Goal: Information Seeking & Learning: Find contact information

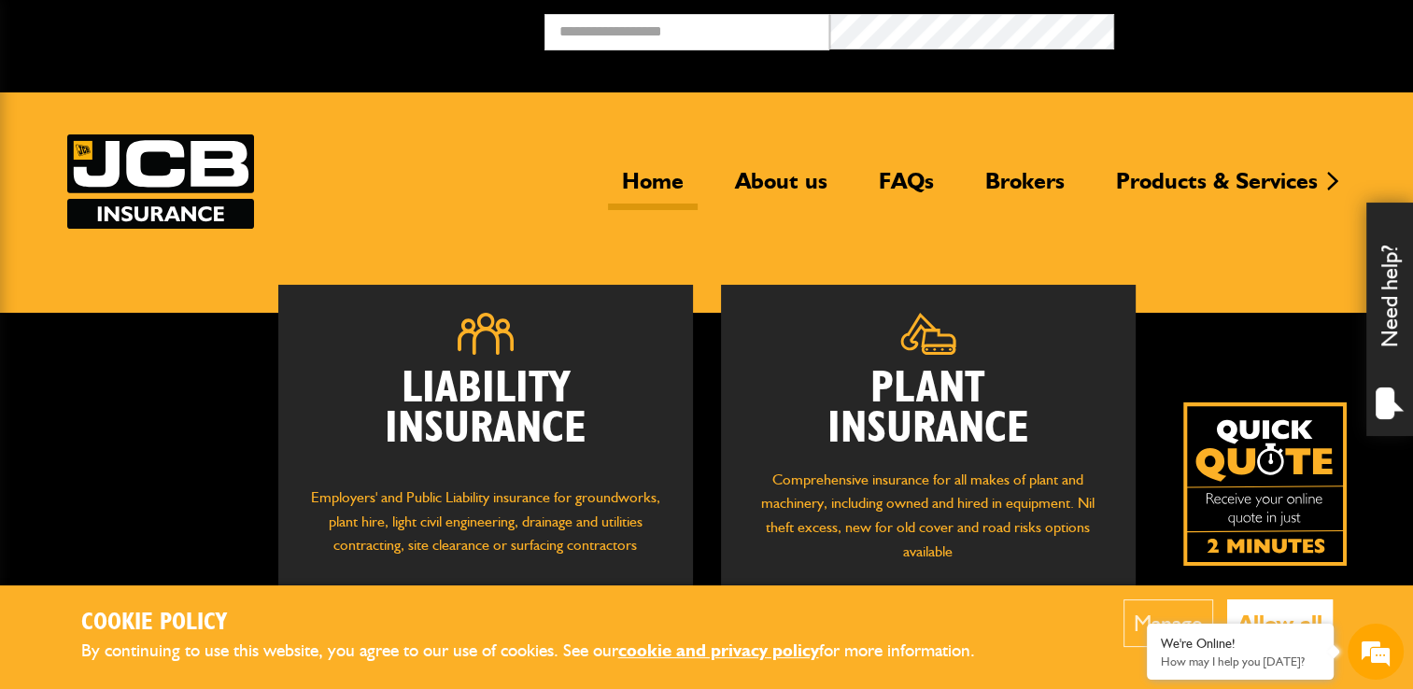
click at [979, 479] on p "Comprehensive insurance for all makes of plant and machinery, including owned a…" at bounding box center [928, 515] width 359 height 95
click at [1267, 615] on button "Allow all" at bounding box center [1280, 624] width 106 height 48
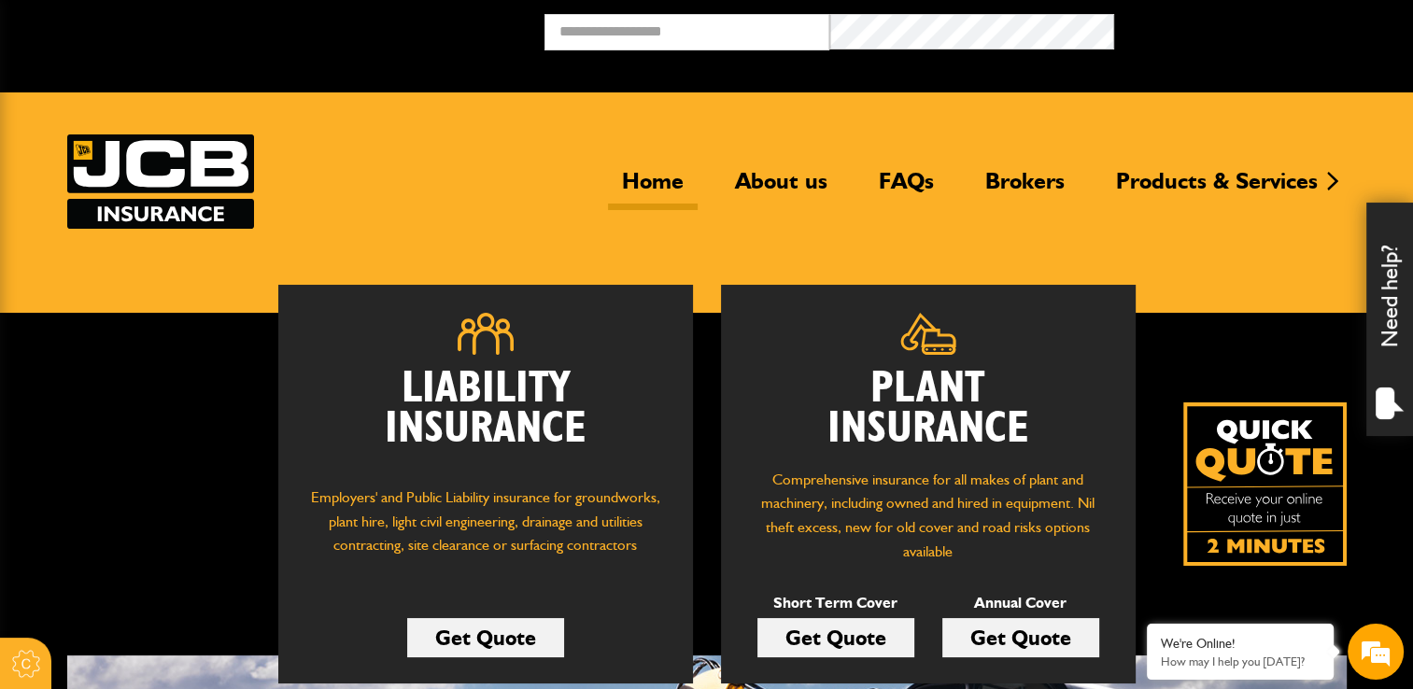
click at [839, 631] on link "Get Quote" at bounding box center [835, 637] width 157 height 39
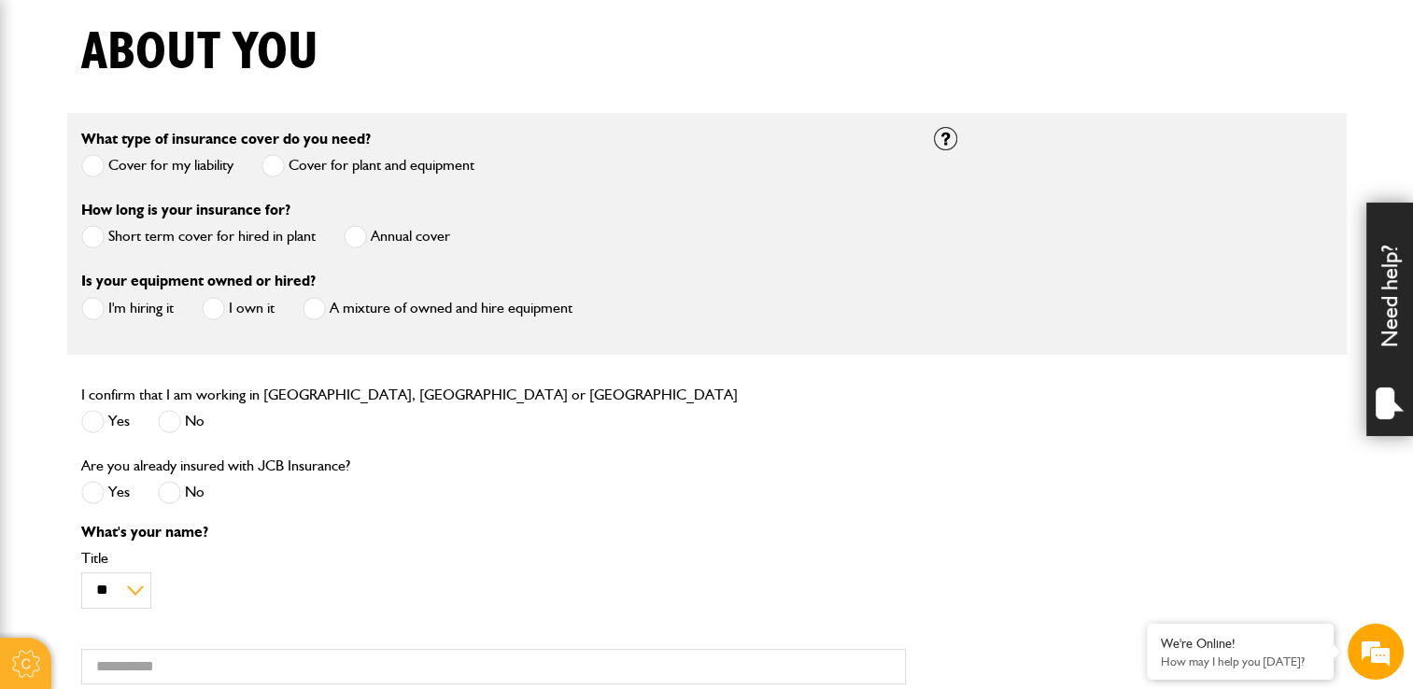
click at [132, 236] on label "Short term cover for hired in plant" at bounding box center [198, 236] width 234 height 23
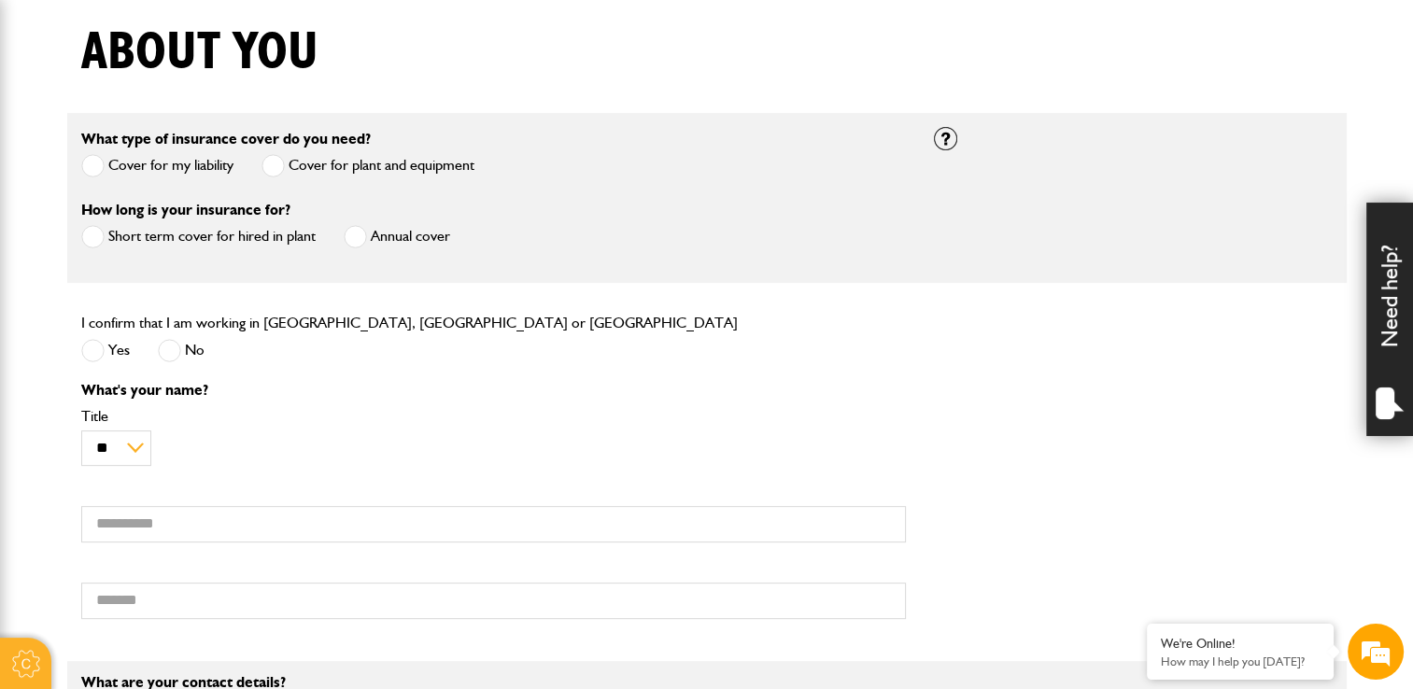
click at [98, 356] on span at bounding box center [92, 350] width 23 height 23
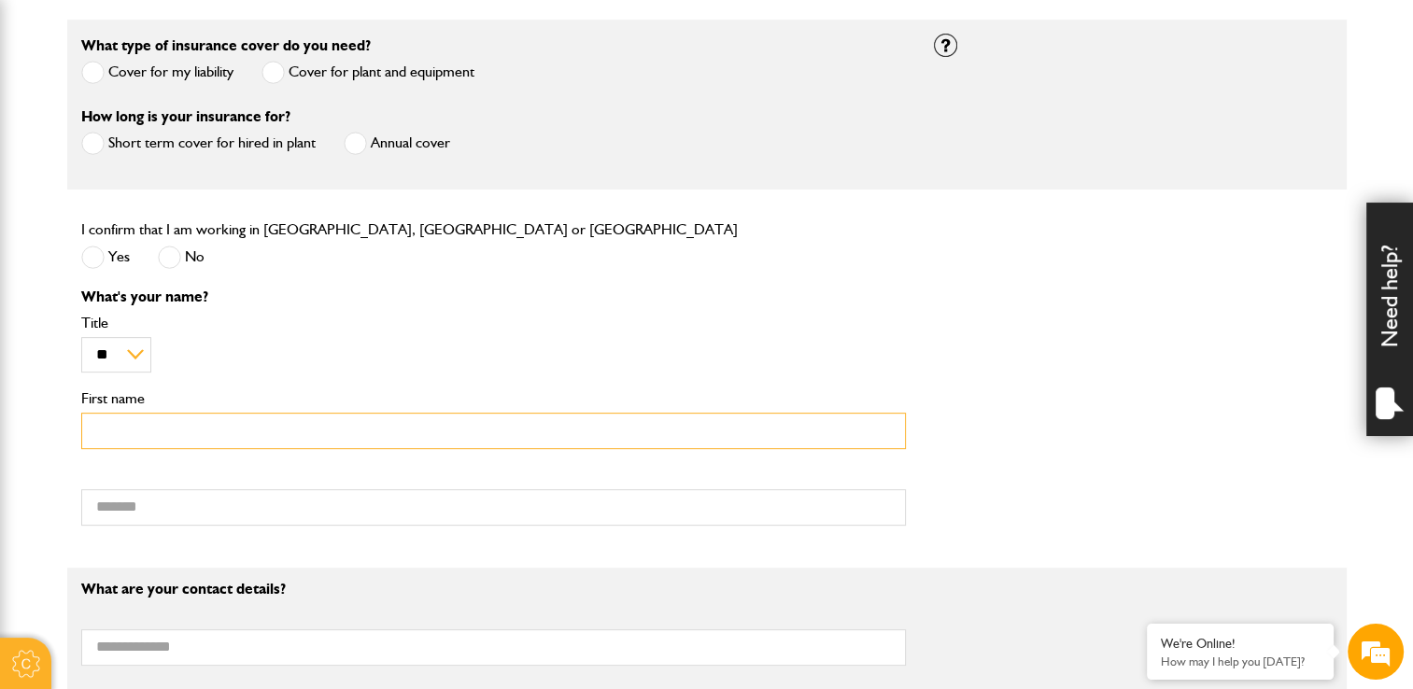
click at [148, 433] on input "First name" at bounding box center [493, 431] width 825 height 36
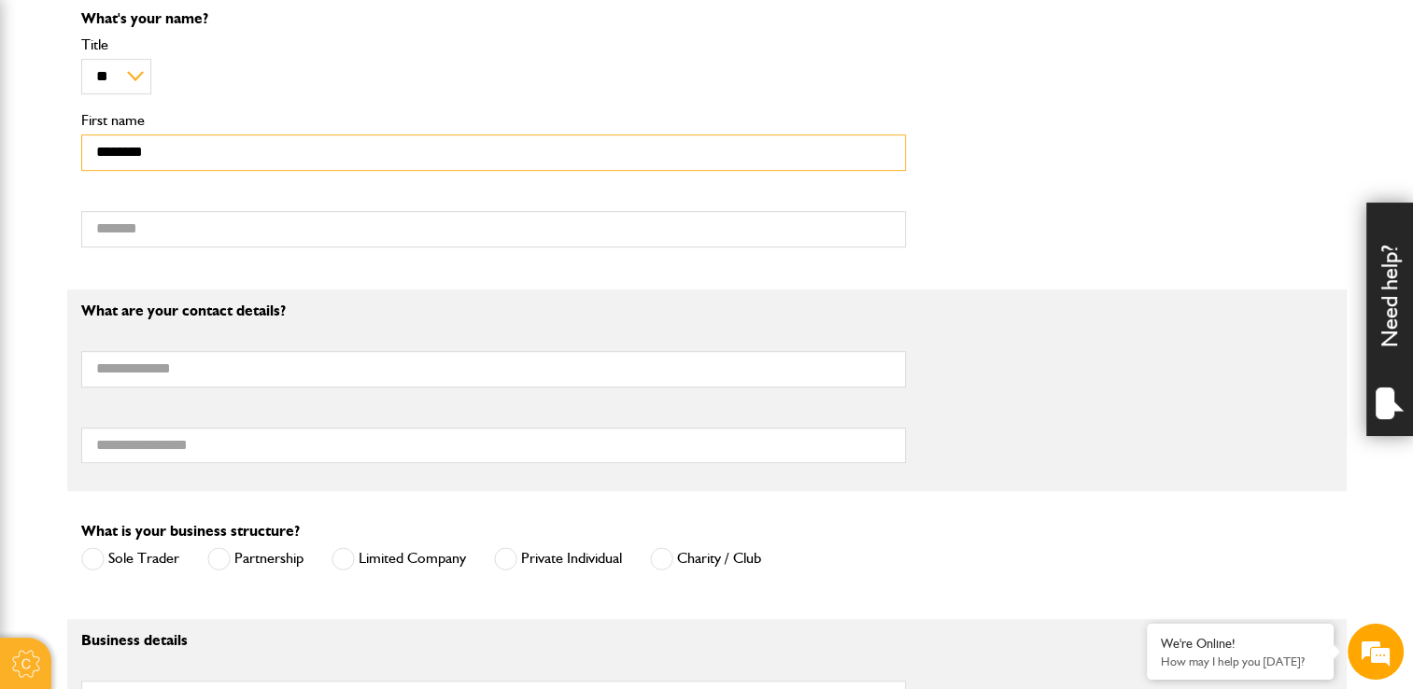
scroll to position [841, 0]
drag, startPoint x: 226, startPoint y: 147, endPoint x: -4, endPoint y: 148, distance: 229.7
click at [0, 148] on html "Cookie Options You can control which cookies we use with the form below. Please…" at bounding box center [706, 399] width 1413 height 2481
type input "***"
click at [64, 200] on body "Cookie Options You can control which cookies we use with the form below. Please…" at bounding box center [706, 399] width 1413 height 2481
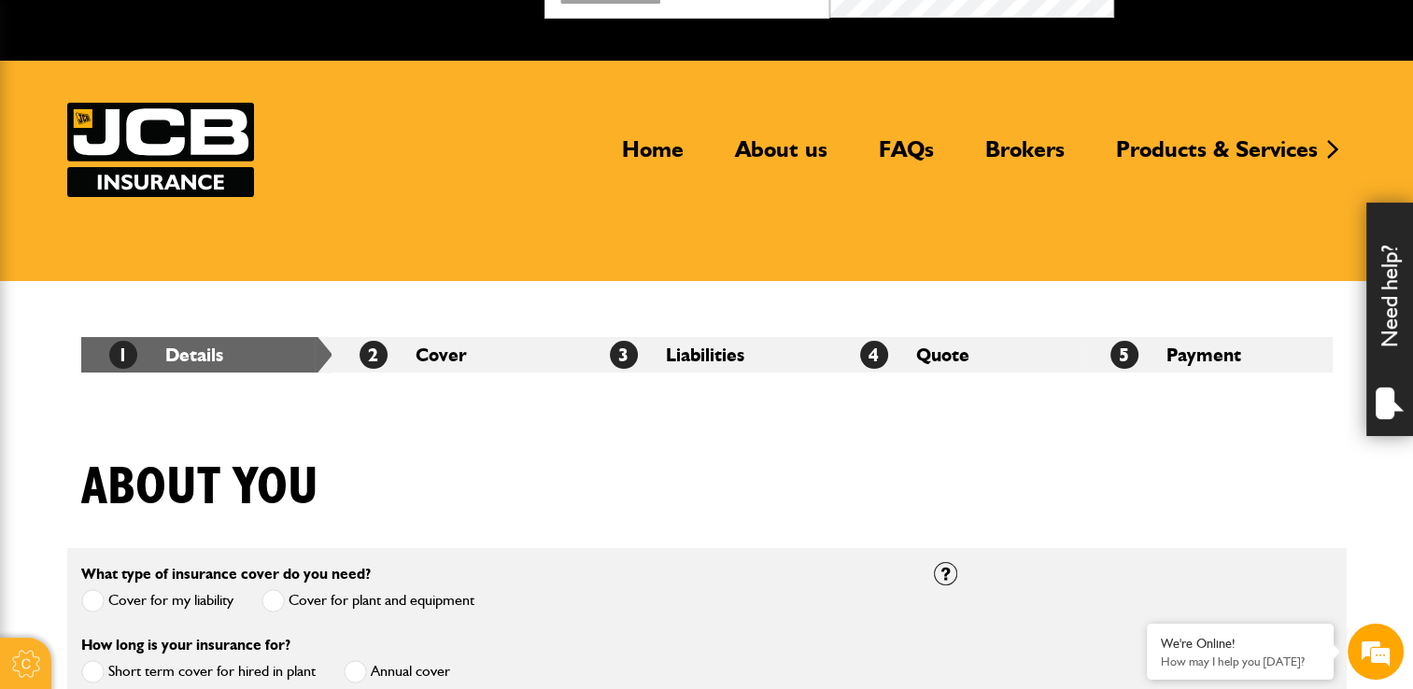
scroll to position [0, 0]
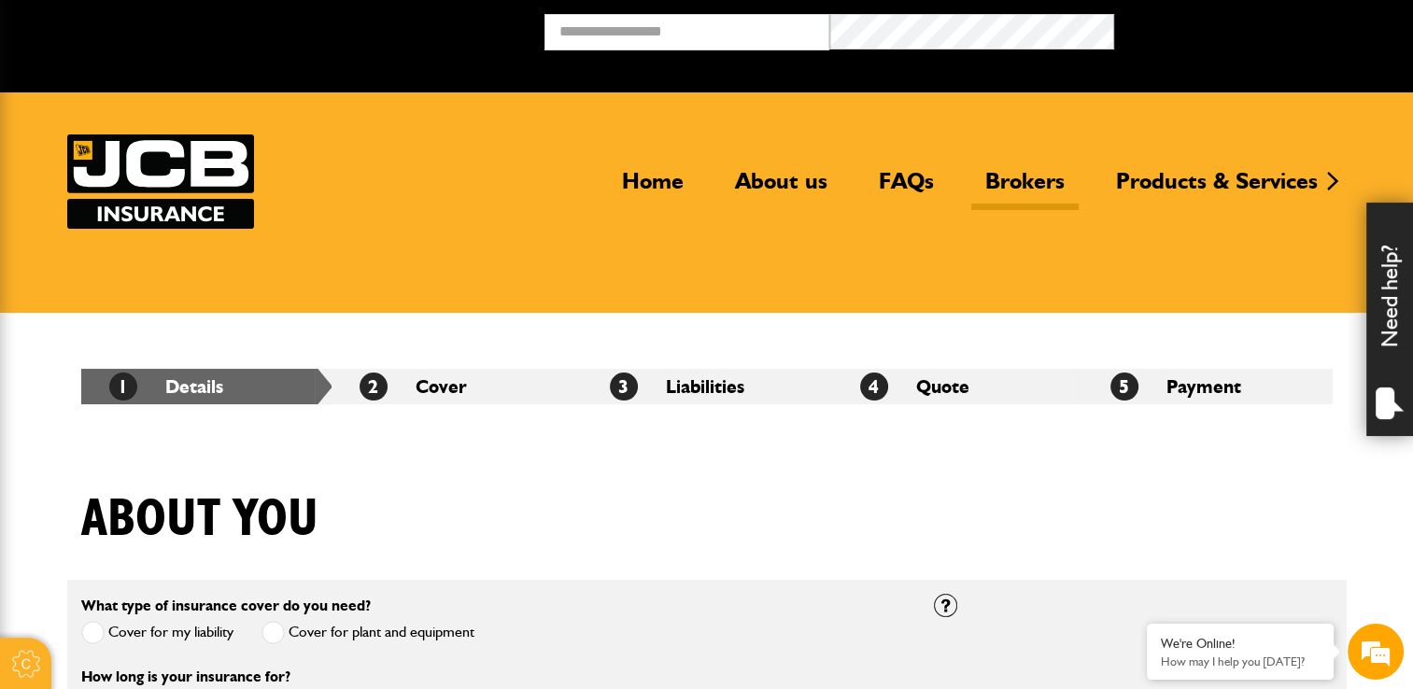
click at [1031, 188] on link "Brokers" at bounding box center [1024, 188] width 107 height 43
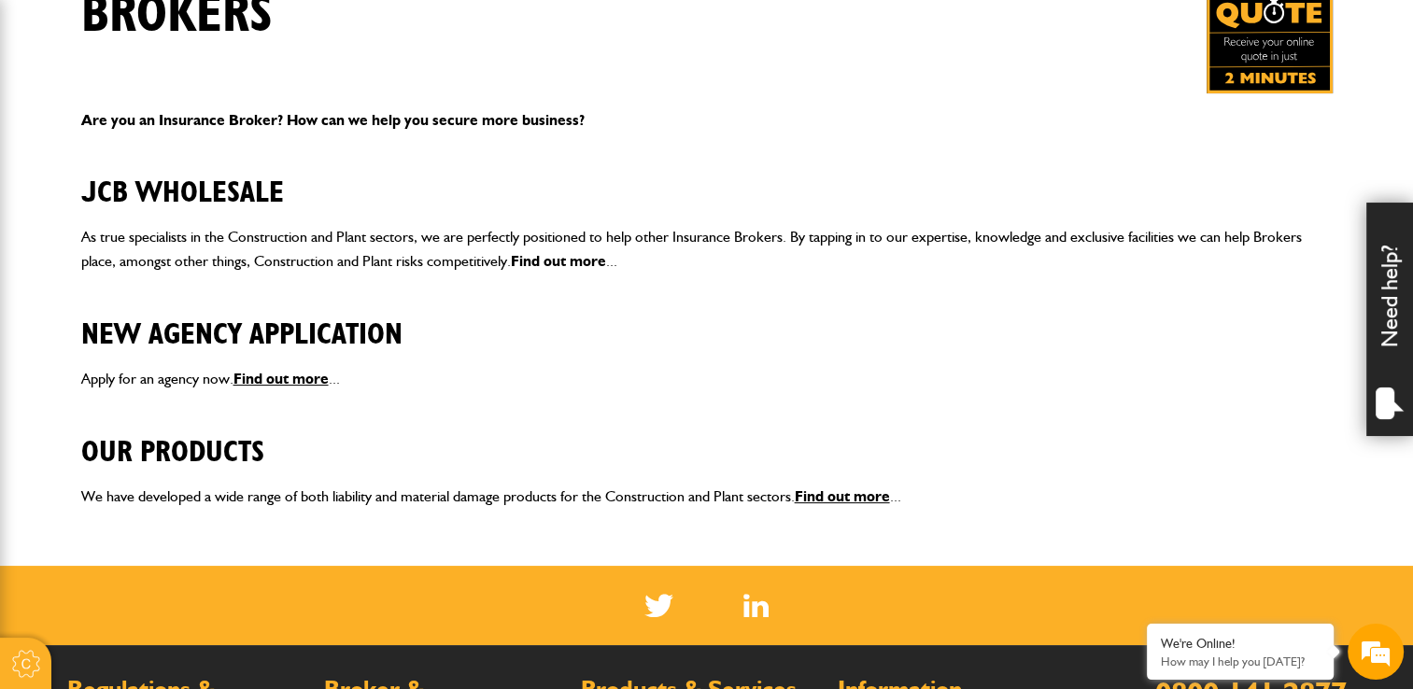
click at [572, 261] on link "Find out more" at bounding box center [558, 261] width 95 height 18
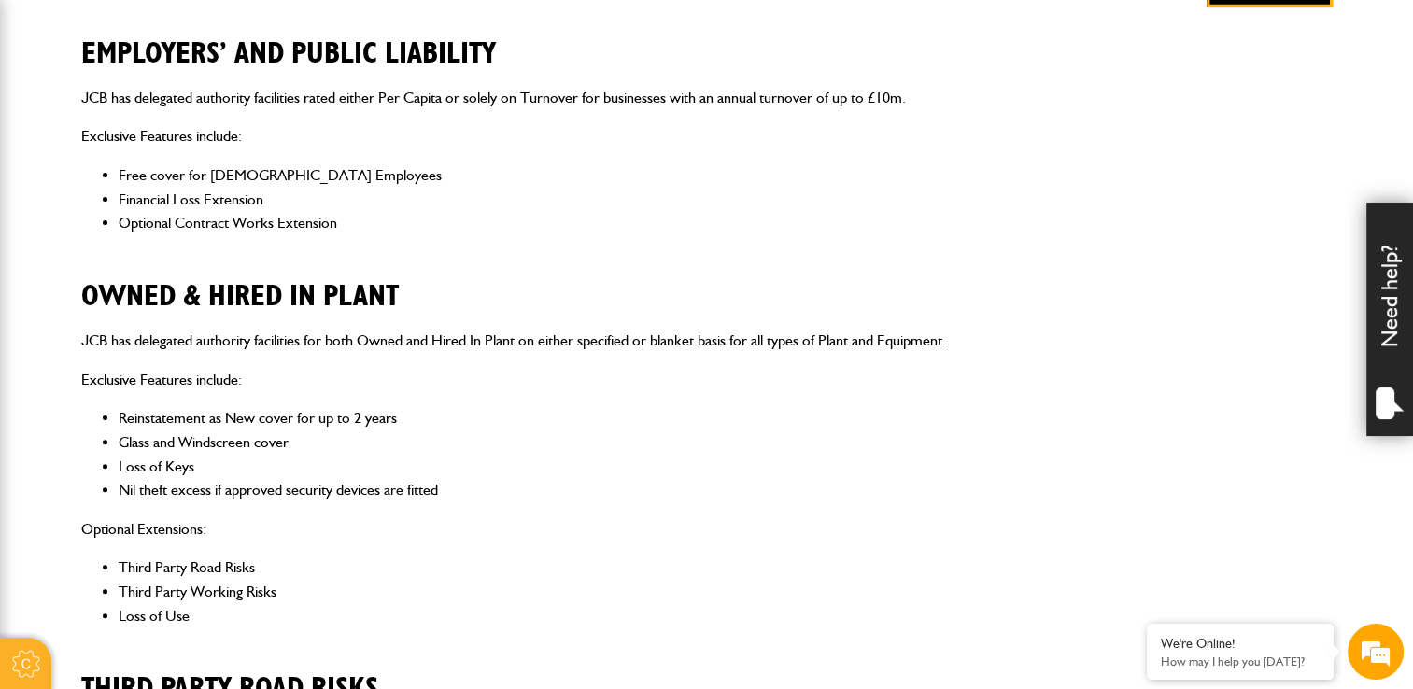
scroll to position [467, 0]
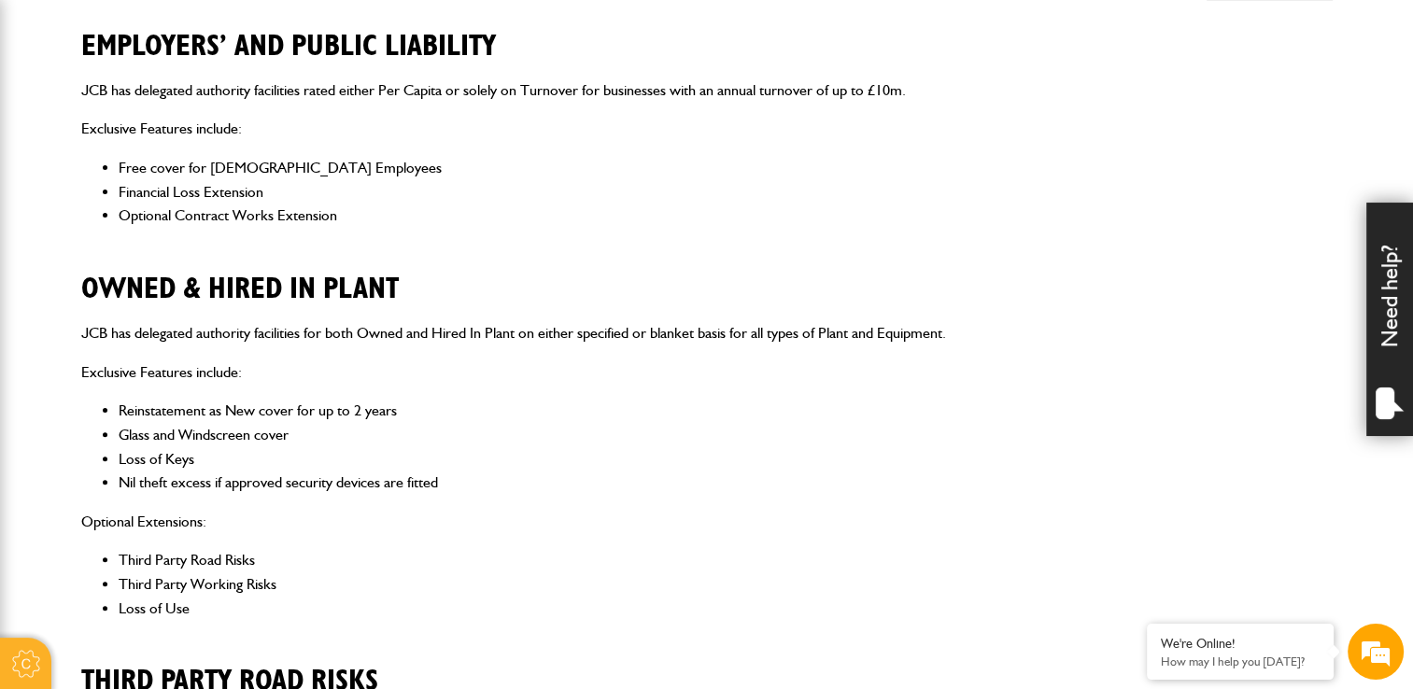
click at [358, 310] on div "Employers’ and Public Liability JCB has delegated authority facilities rated ei…" at bounding box center [706, 576] width 1279 height 1153
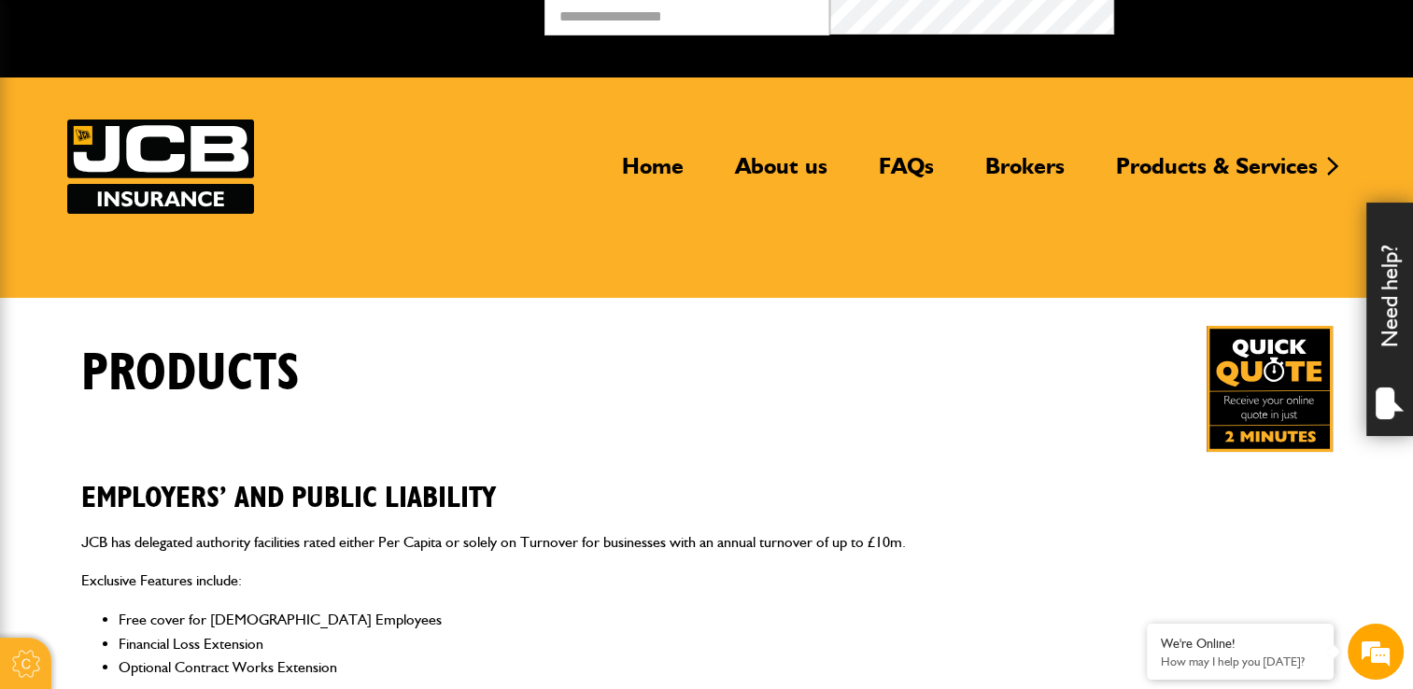
scroll to position [0, 0]
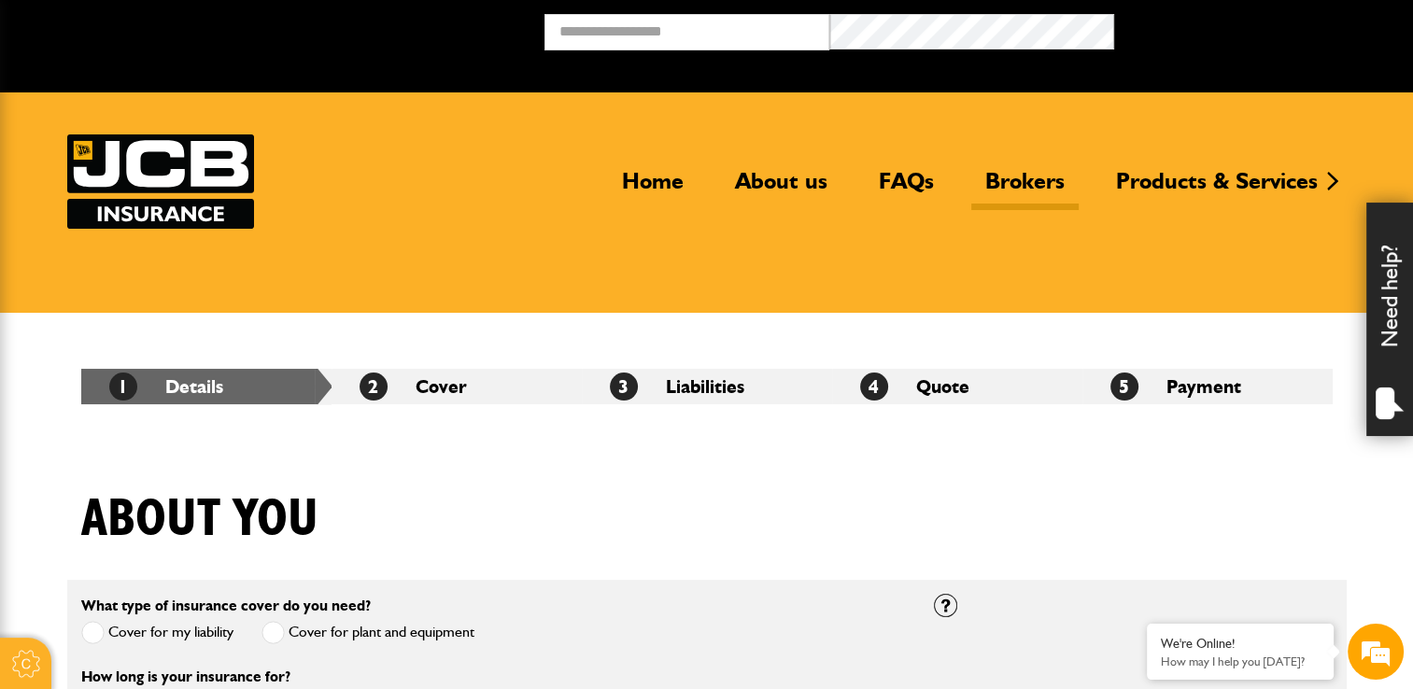
click at [1011, 175] on link "Brokers" at bounding box center [1024, 188] width 107 height 43
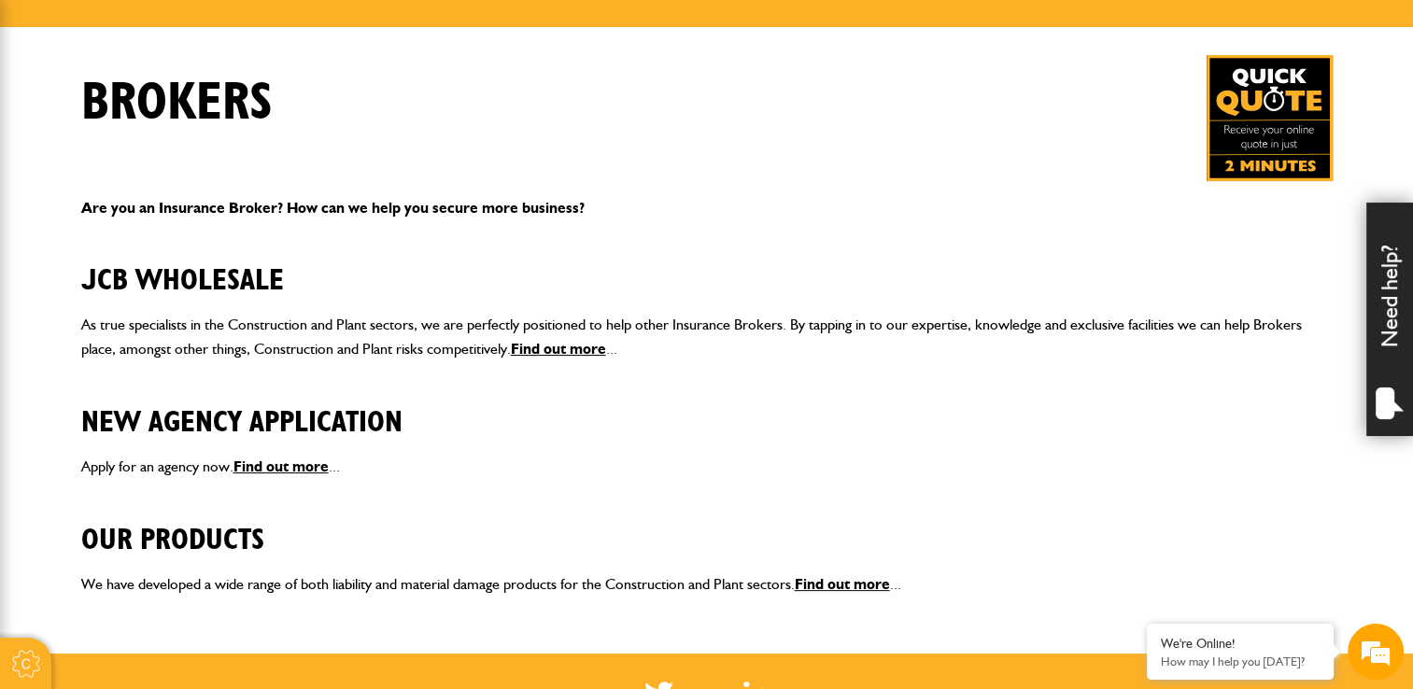
scroll to position [280, 0]
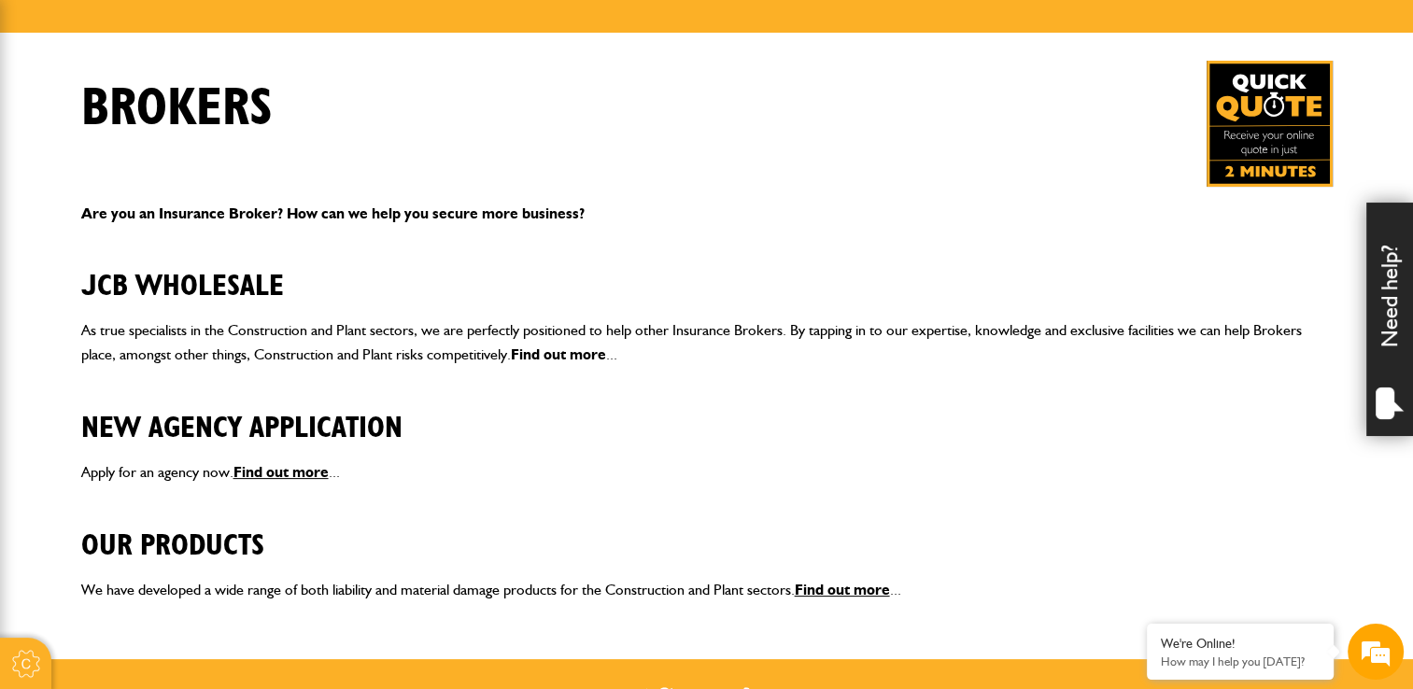
click at [579, 355] on link "Find out more" at bounding box center [558, 355] width 95 height 18
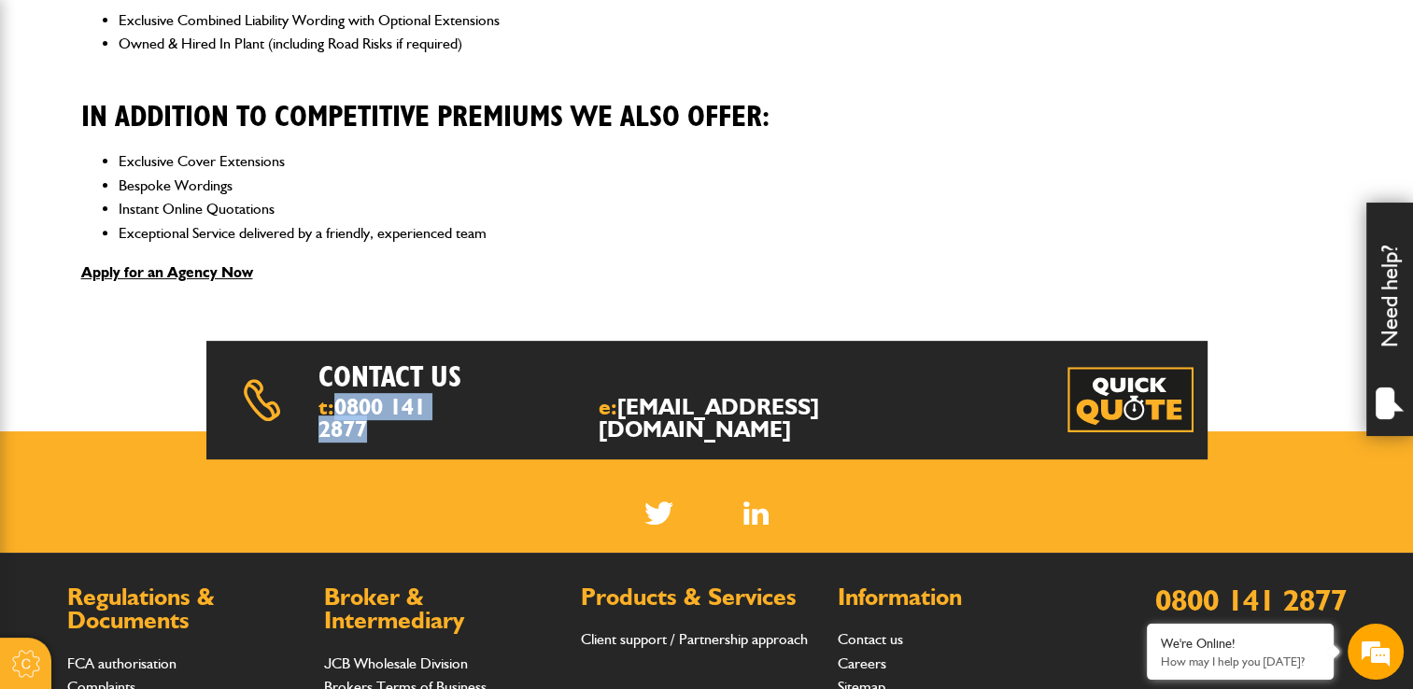
drag, startPoint x: 486, startPoint y: 404, endPoint x: 344, endPoint y: 405, distance: 142.0
click at [344, 405] on div "t: 0800 141 2877 e: [EMAIL_ADDRESS][DOMAIN_NAME]" at bounding box center [537, 418] width 438 height 45
copy link "0800 141 2877"
